Goal: Use online tool/utility: Use online tool/utility

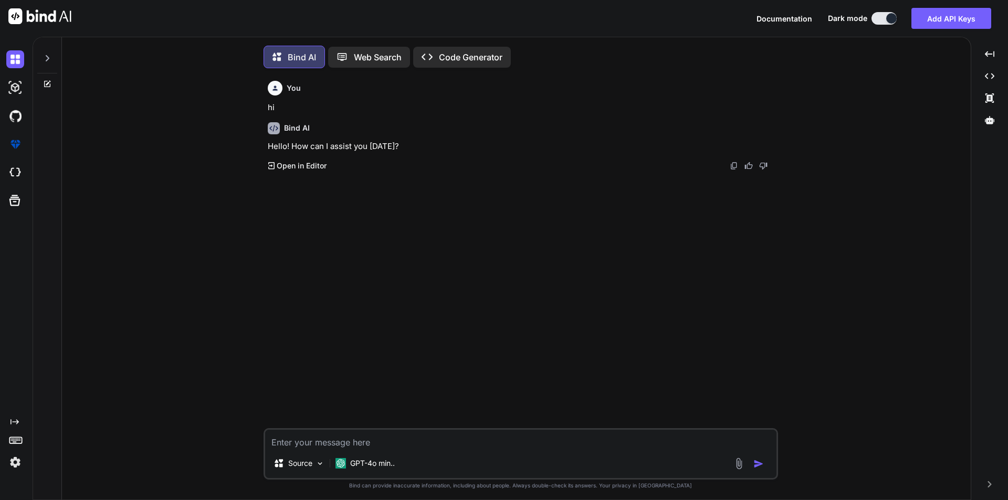
scroll to position [5, 0]
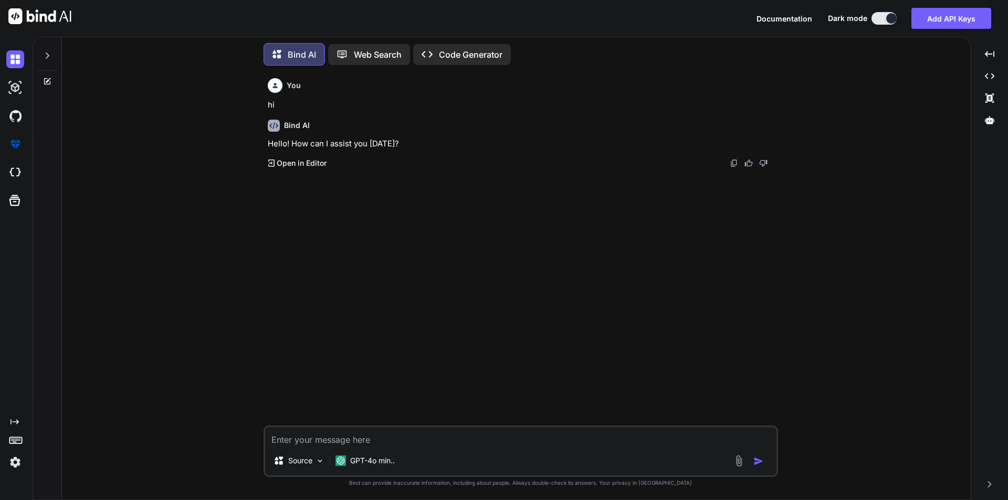
click at [473, 439] on textarea at bounding box center [520, 436] width 511 height 19
type textarea "hi"
click at [411, 444] on textarea at bounding box center [520, 436] width 511 height 19
paste textarea "4) Lor ipsum dol si/ame consecte adip elits doei tempori? Utlaboreetdol : Ma al…"
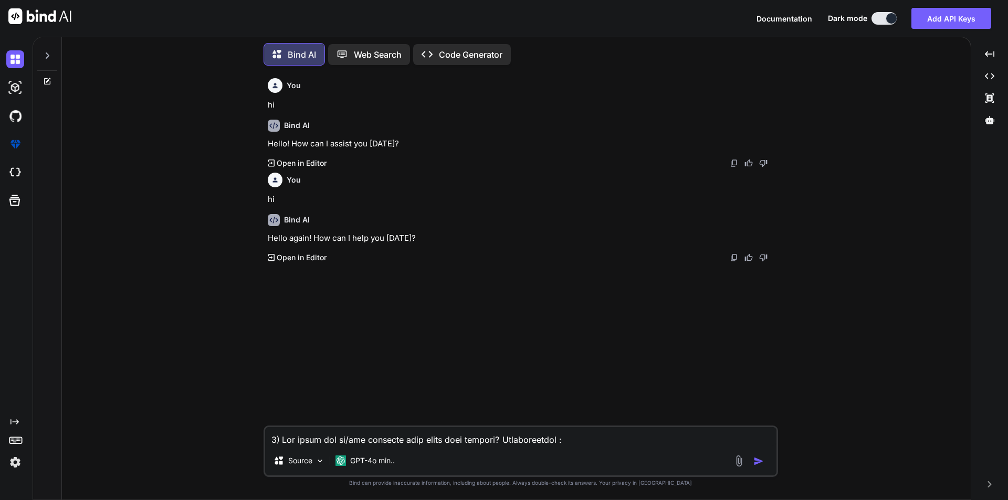
scroll to position [51, 0]
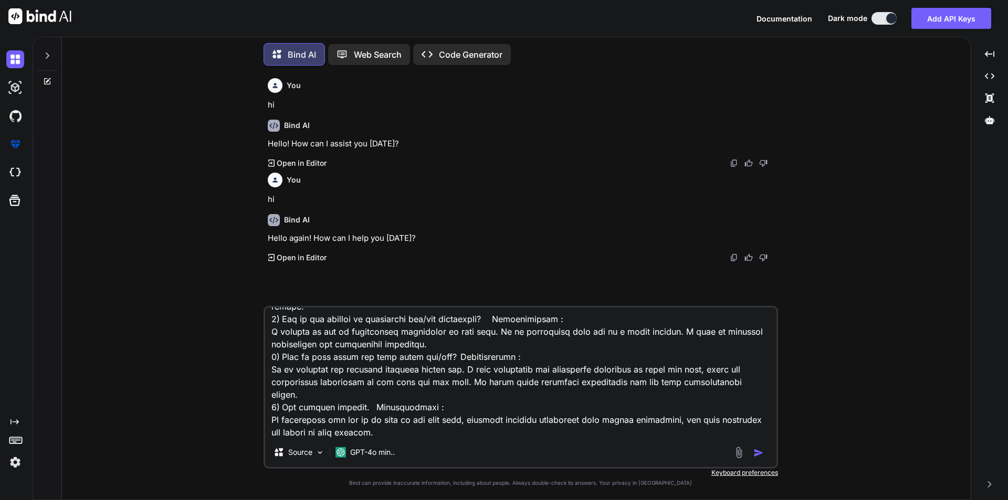
click at [421, 425] on textarea at bounding box center [520, 373] width 511 height 130
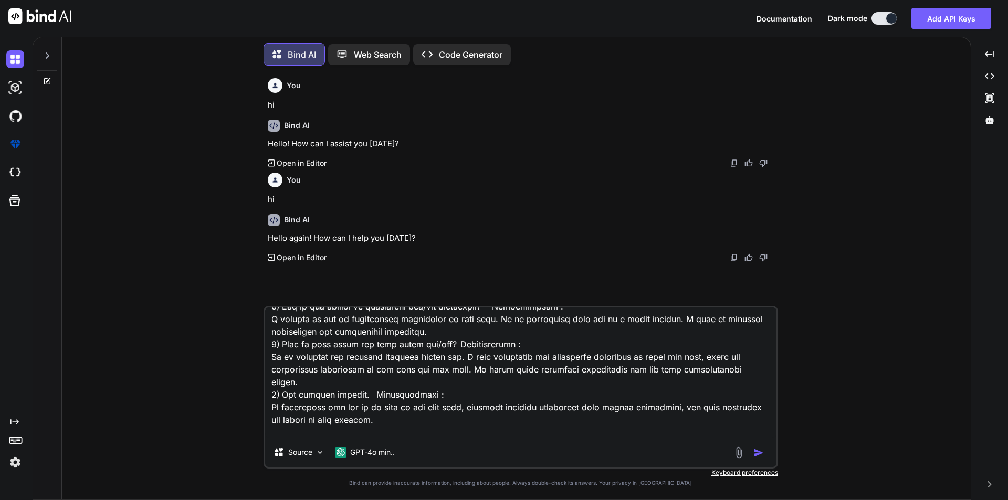
type textarea "4) Lor ipsum dol si/ame consecte adip elits doei tempori? Utlaboreetdol : Ma al…"
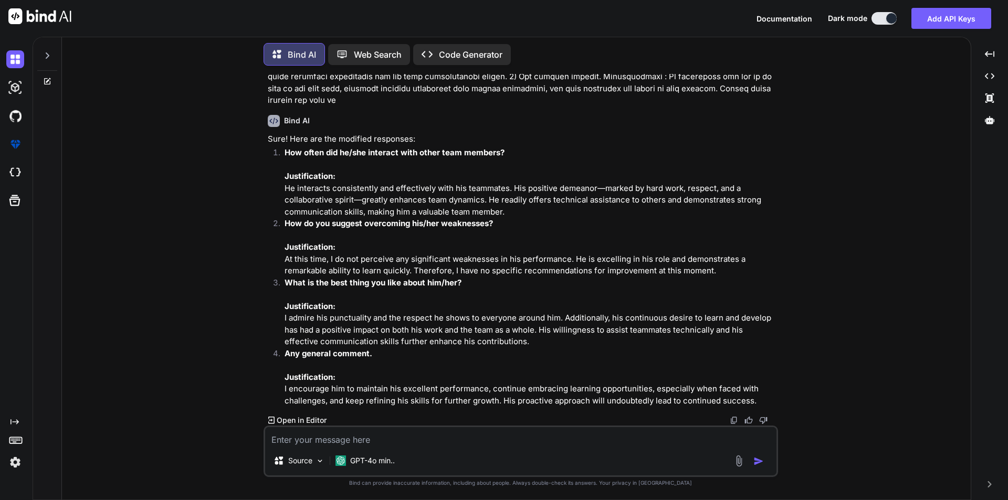
scroll to position [335, 0]
drag, startPoint x: 506, startPoint y: 175, endPoint x: 281, endPoint y: 151, distance: 226.9
click at [281, 151] on li "How often did he/she interact with other team members? Justification: He intera…" at bounding box center [526, 182] width 500 height 71
copy p "He interacts consistently and effectively with his teammates. His positive deme…"
click at [441, 238] on p "How do you suggest overcoming his/her weaknesses? Justification: At this time, …" at bounding box center [529, 247] width 491 height 59
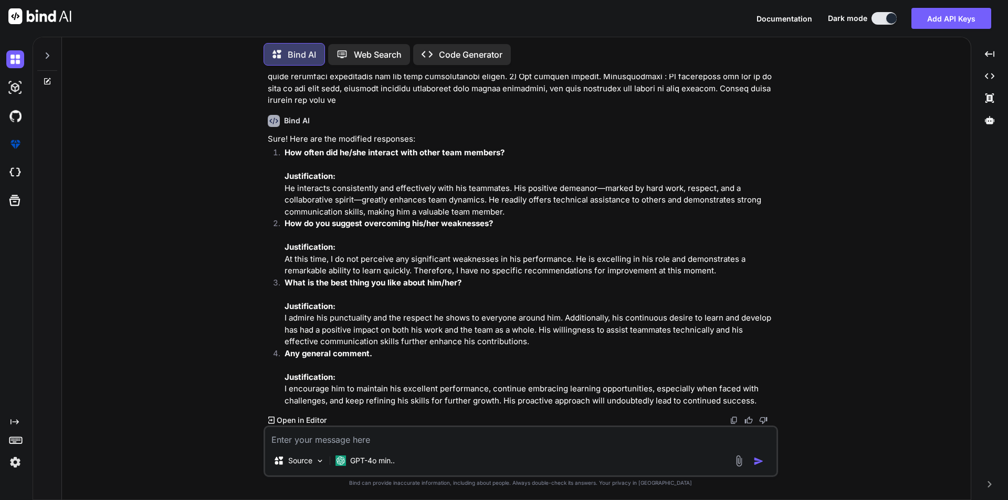
drag, startPoint x: 724, startPoint y: 247, endPoint x: 282, endPoint y: 237, distance: 442.0
click at [282, 237] on li "How do you suggest overcoming his/her weaknesses? Justification: At this time, …" at bounding box center [526, 247] width 500 height 59
copy p "At this time, I do not perceive any significant weaknesses in his performance. …"
click at [317, 313] on p "What is the best thing you like about him/her? Justification: I admire his punc…" at bounding box center [529, 312] width 491 height 71
drag, startPoint x: 289, startPoint y: 304, endPoint x: 528, endPoint y: 331, distance: 240.8
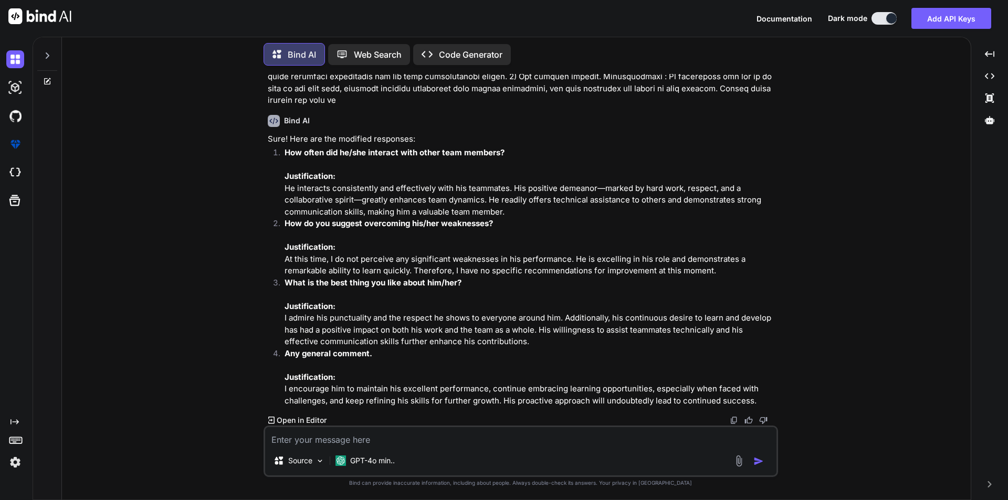
click at [528, 331] on p "What is the best thing you like about him/her? Justification: I admire his punc…" at bounding box center [529, 312] width 491 height 71
copy p "I admire his punctuality and the respect he shows to everyone around him. Addit…"
click at [636, 328] on p "What is the best thing you like about him/her? Justification: I admire his punc…" at bounding box center [529, 312] width 491 height 71
drag, startPoint x: 288, startPoint y: 383, endPoint x: 767, endPoint y: 399, distance: 479.4
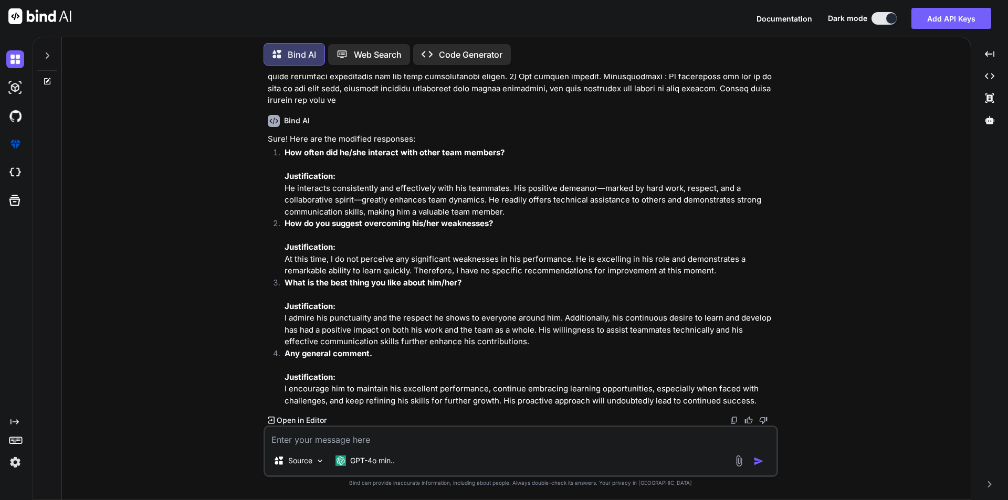
click at [767, 399] on li "Any general comment. Justification: I encourage him to maintain his excellent p…" at bounding box center [526, 377] width 500 height 59
click at [366, 435] on textarea at bounding box center [520, 436] width 511 height 19
paste textarea "Strong Point (Technical/NonTechnical) He is a great learner and consistently co…"
type textarea "Strong Point (Technical/NonTechnical) He is a great learner and consistently co…"
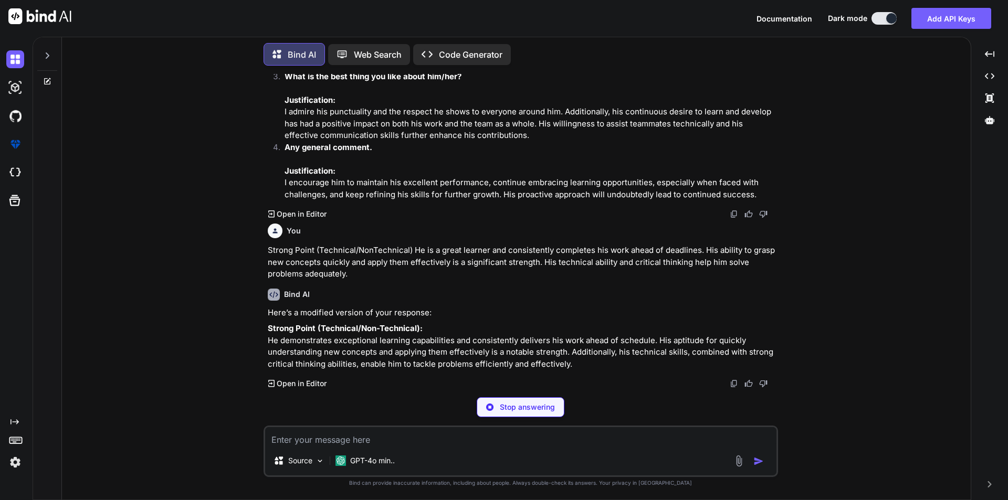
scroll to position [517, 0]
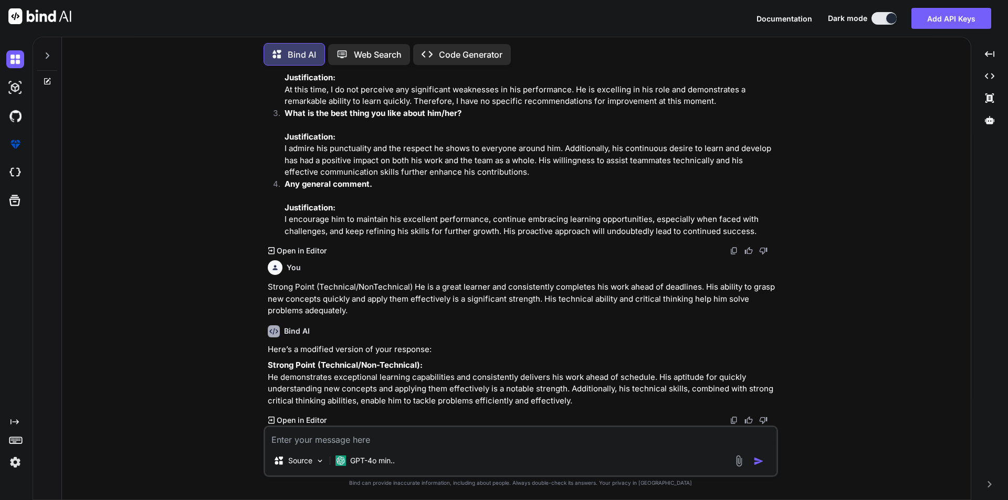
drag, startPoint x: 578, startPoint y: 400, endPoint x: 267, endPoint y: 372, distance: 312.5
click at [268, 372] on p "Strong Point (Technical/Non-Technical): He demonstrates exceptional learning ca…" at bounding box center [522, 382] width 508 height 47
copy p "He demonstrates exceptional learning capabilities and consistently delivers his…"
click at [674, 399] on p "Strong Point (Technical/Non-Technical): He demonstrates exceptional learning ca…" at bounding box center [522, 382] width 508 height 47
click at [414, 443] on textarea at bounding box center [520, 436] width 511 height 19
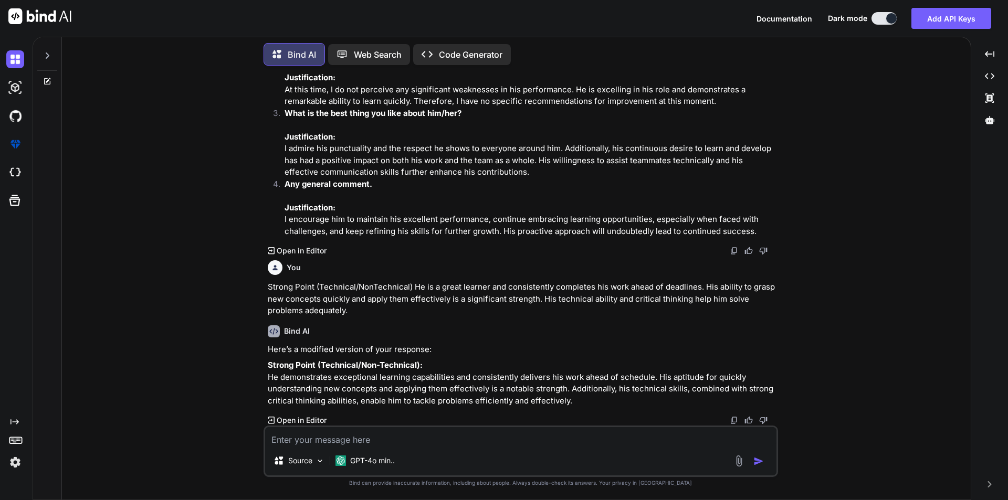
paste textarea "I believe he does not have any noticeable weaknesses at this time."
type textarea "I believe he does not have any noticeable weaknesses at this time."
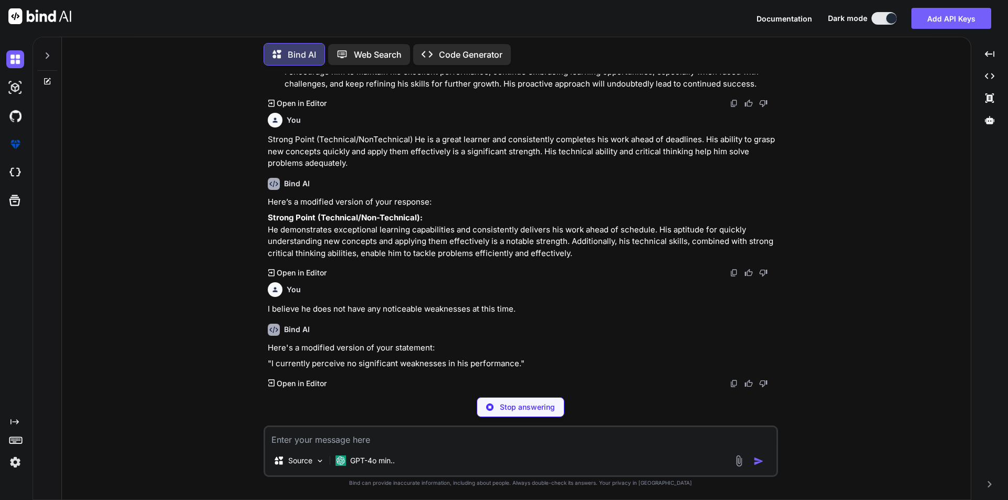
scroll to position [627, 0]
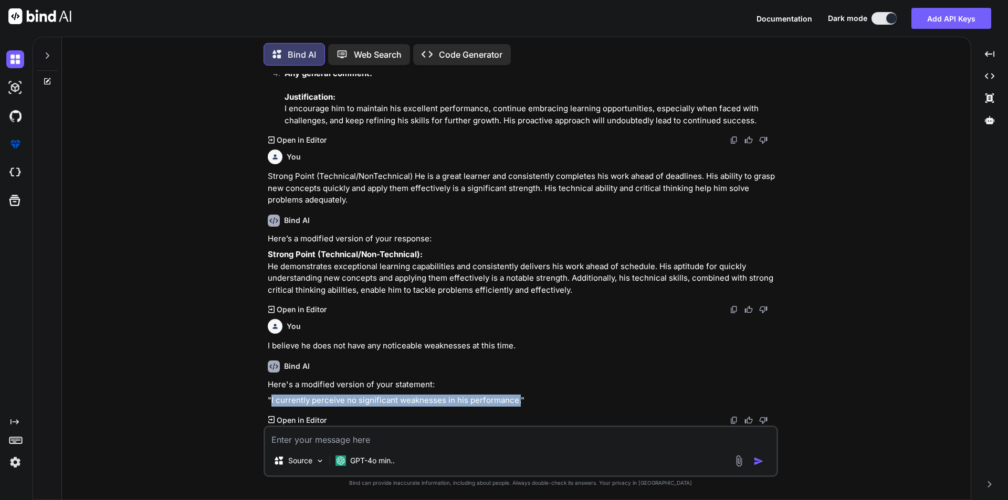
drag, startPoint x: 271, startPoint y: 400, endPoint x: 517, endPoint y: 404, distance: 246.7
click at [517, 404] on p ""I currently perceive no significant weaknesses in his performance."" at bounding box center [522, 401] width 508 height 12
copy p "I currently perceive no significant weaknesses in his performance."
